Goal: Information Seeking & Learning: Check status

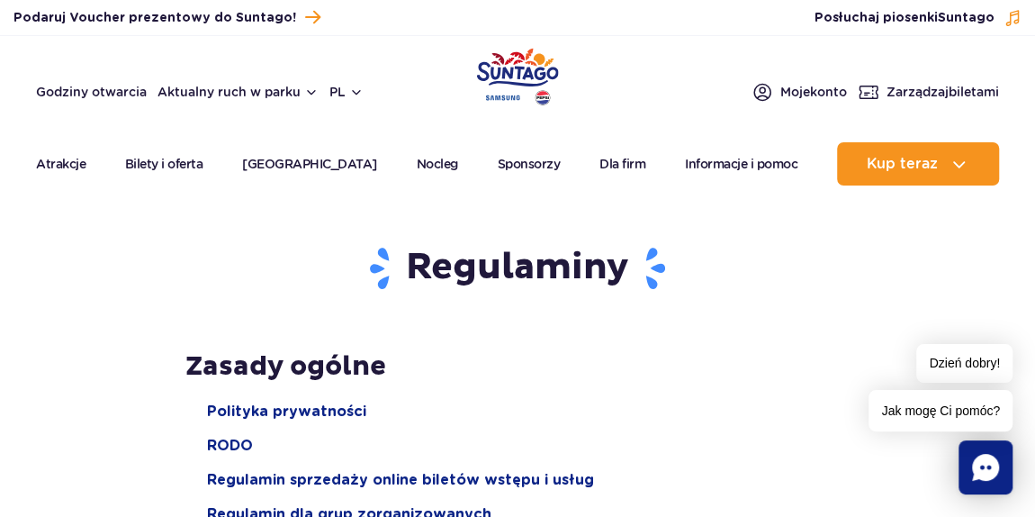
click at [506, 83] on img "Park of Poland" at bounding box center [518, 77] width 82 height 58
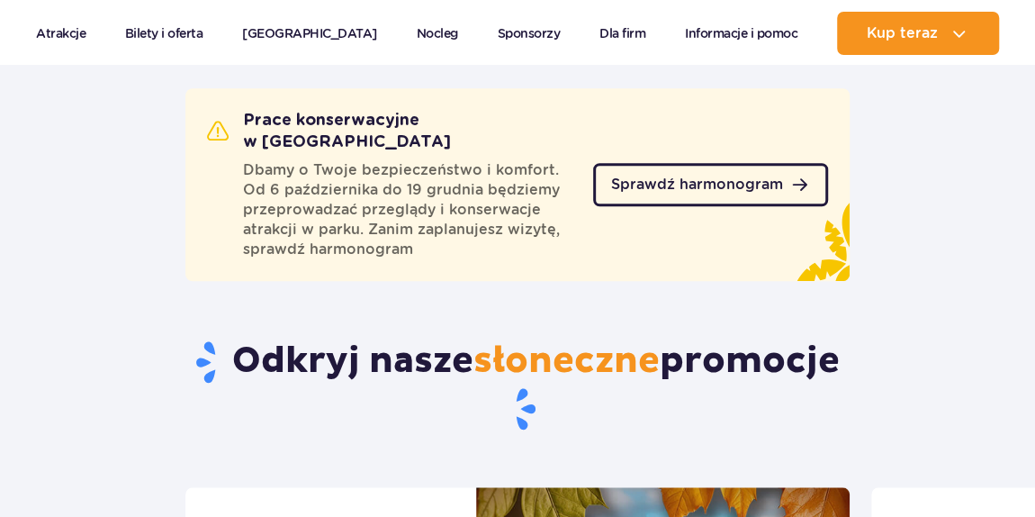
scroll to position [654, 0]
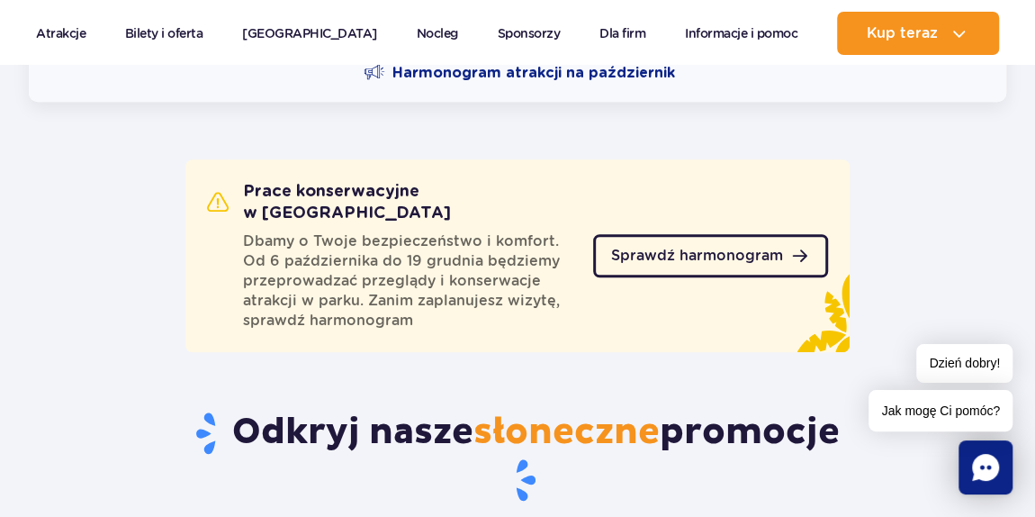
click at [679, 248] on span "Sprawdź harmonogram" at bounding box center [697, 255] width 172 height 14
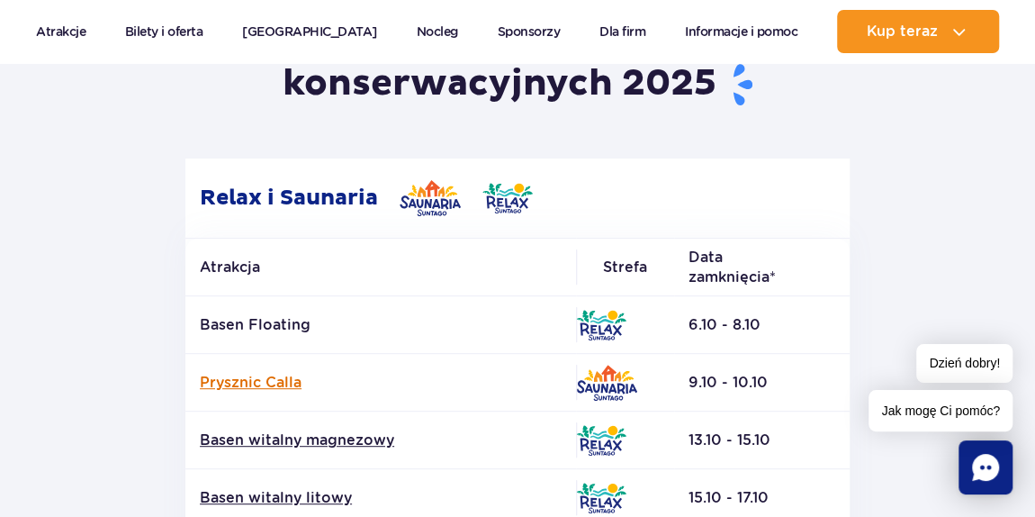
drag, startPoint x: 212, startPoint y: 259, endPoint x: 336, endPoint y: 376, distance: 170.0
drag, startPoint x: 150, startPoint y: 179, endPoint x: 330, endPoint y: 378, distance: 268.2
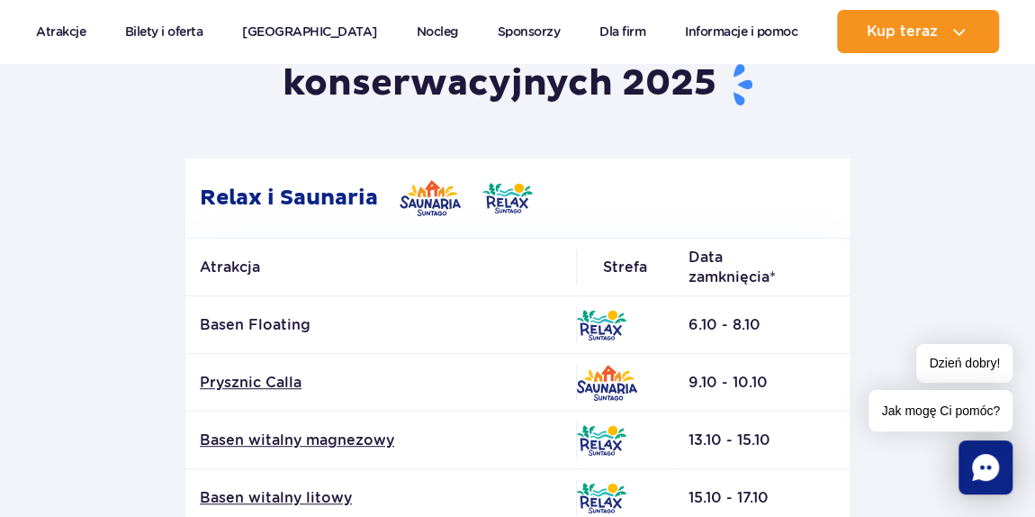
drag, startPoint x: 147, startPoint y: 208, endPoint x: 220, endPoint y: 358, distance: 167.4
drag, startPoint x: 186, startPoint y: 245, endPoint x: 389, endPoint y: 444, distance: 283.8
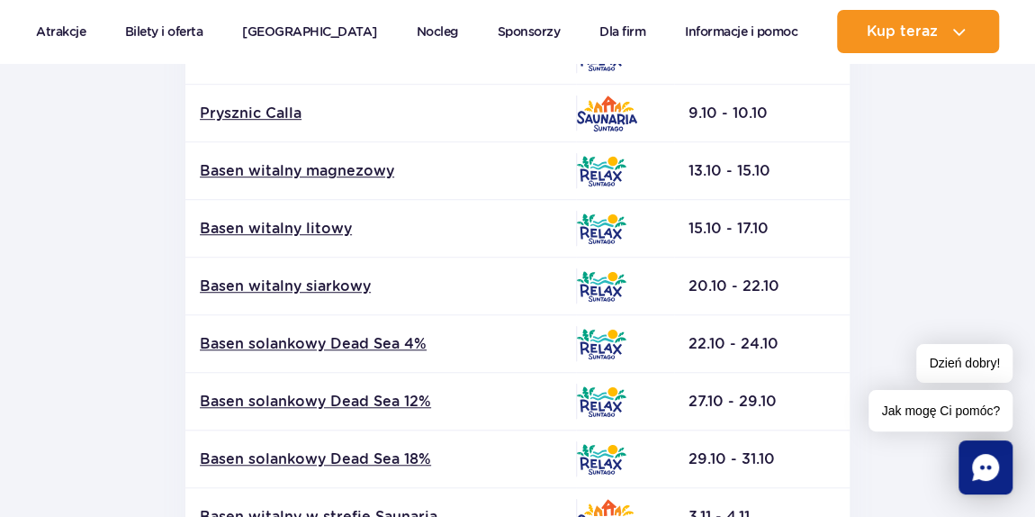
drag, startPoint x: 150, startPoint y: 204, endPoint x: 492, endPoint y: 539, distance: 478.5
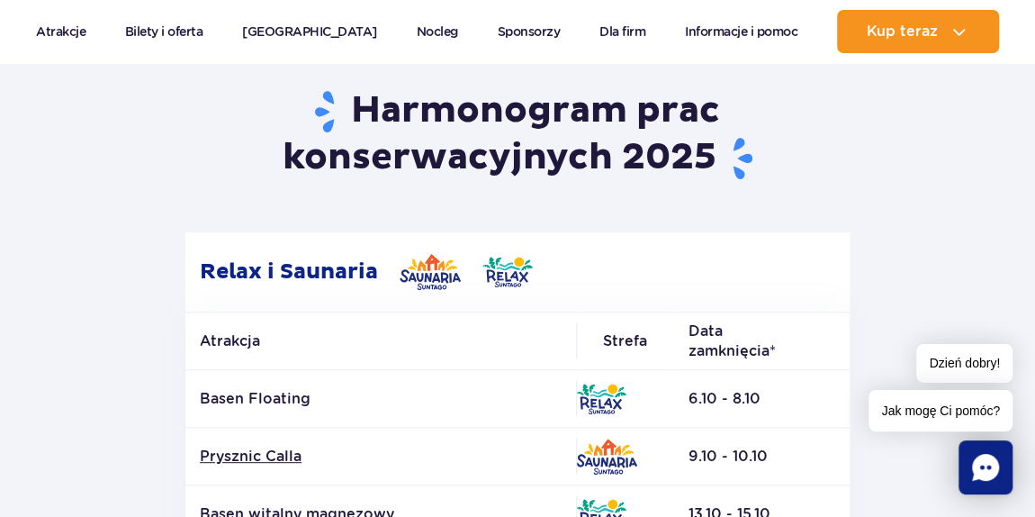
scroll to position [222, 0]
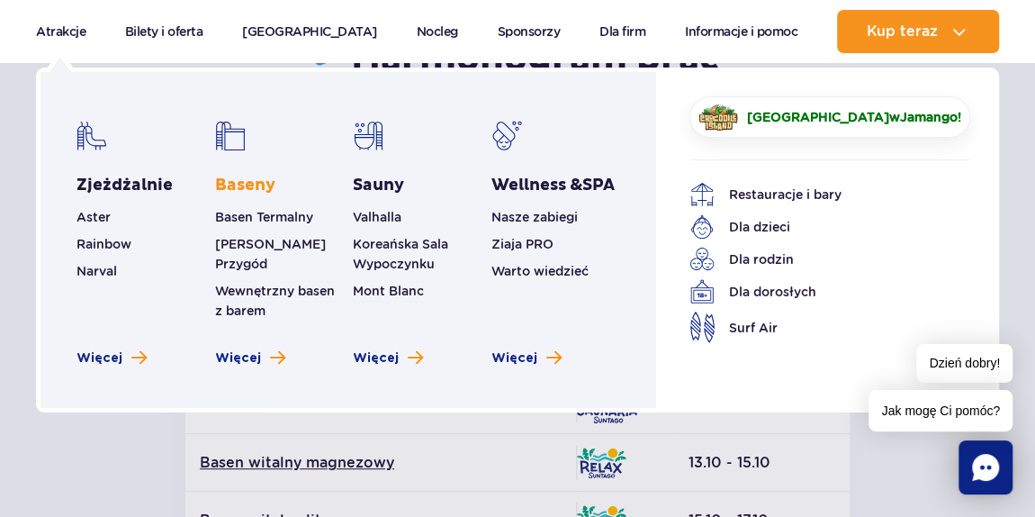
click at [246, 187] on link "Baseny" at bounding box center [245, 186] width 60 height 22
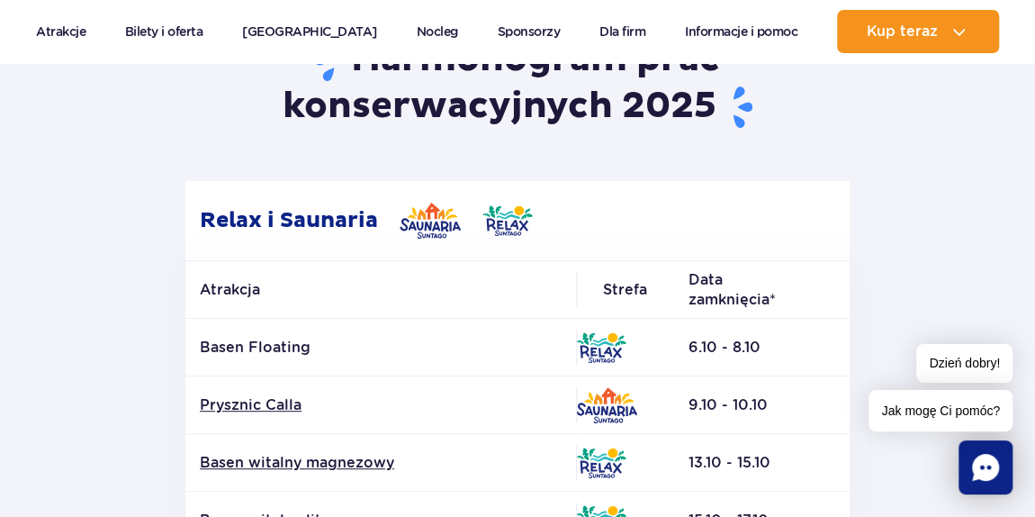
scroll to position [304, 0]
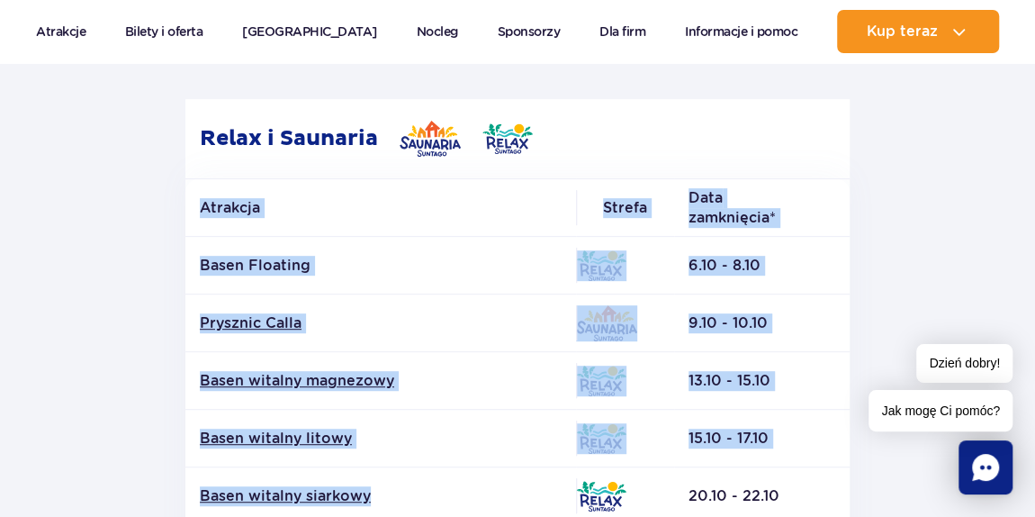
drag, startPoint x: 252, startPoint y: 317, endPoint x: 214, endPoint y: 349, distance: 49.8
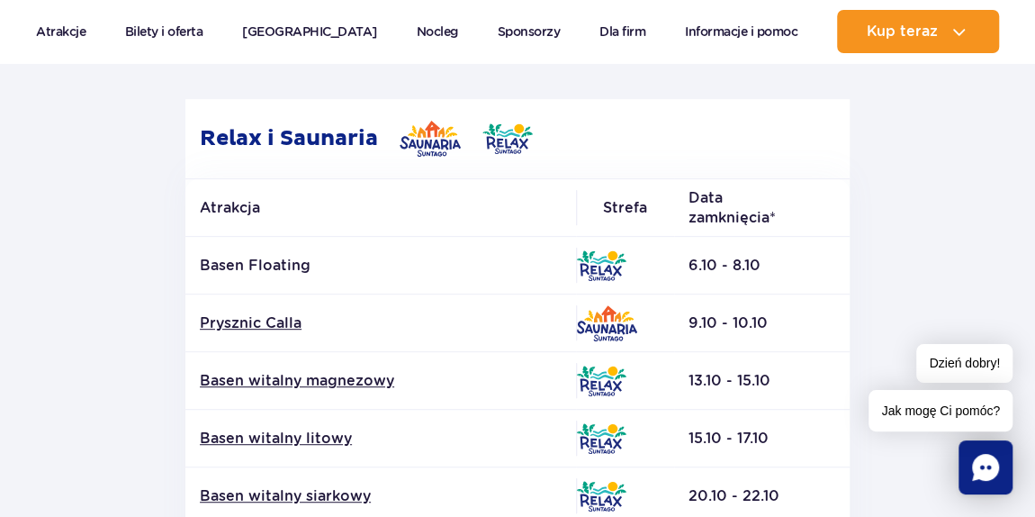
drag, startPoint x: 274, startPoint y: 270, endPoint x: 846, endPoint y: 495, distance: 615.0
drag, startPoint x: 798, startPoint y: 477, endPoint x: 166, endPoint y: 108, distance: 731.6
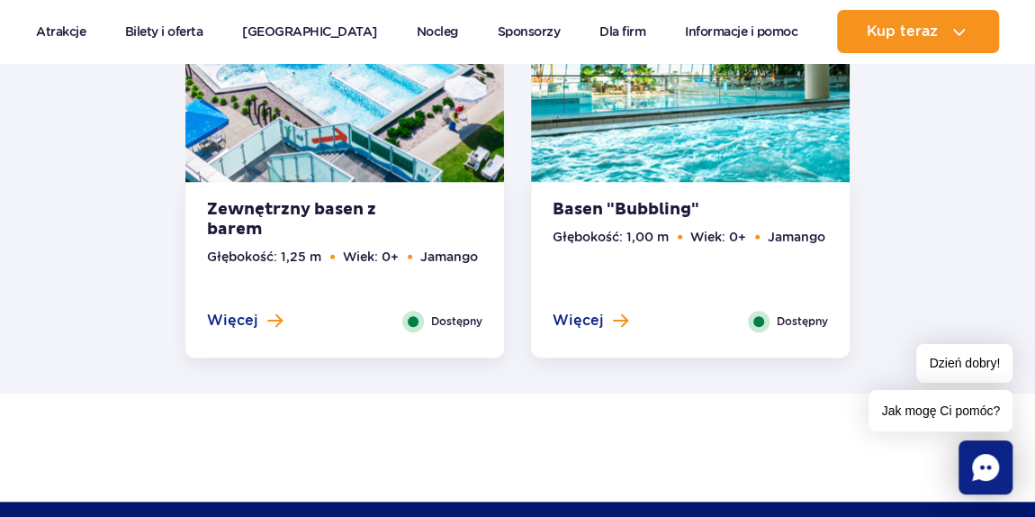
scroll to position [4090, 0]
